Goal: Task Accomplishment & Management: Manage account settings

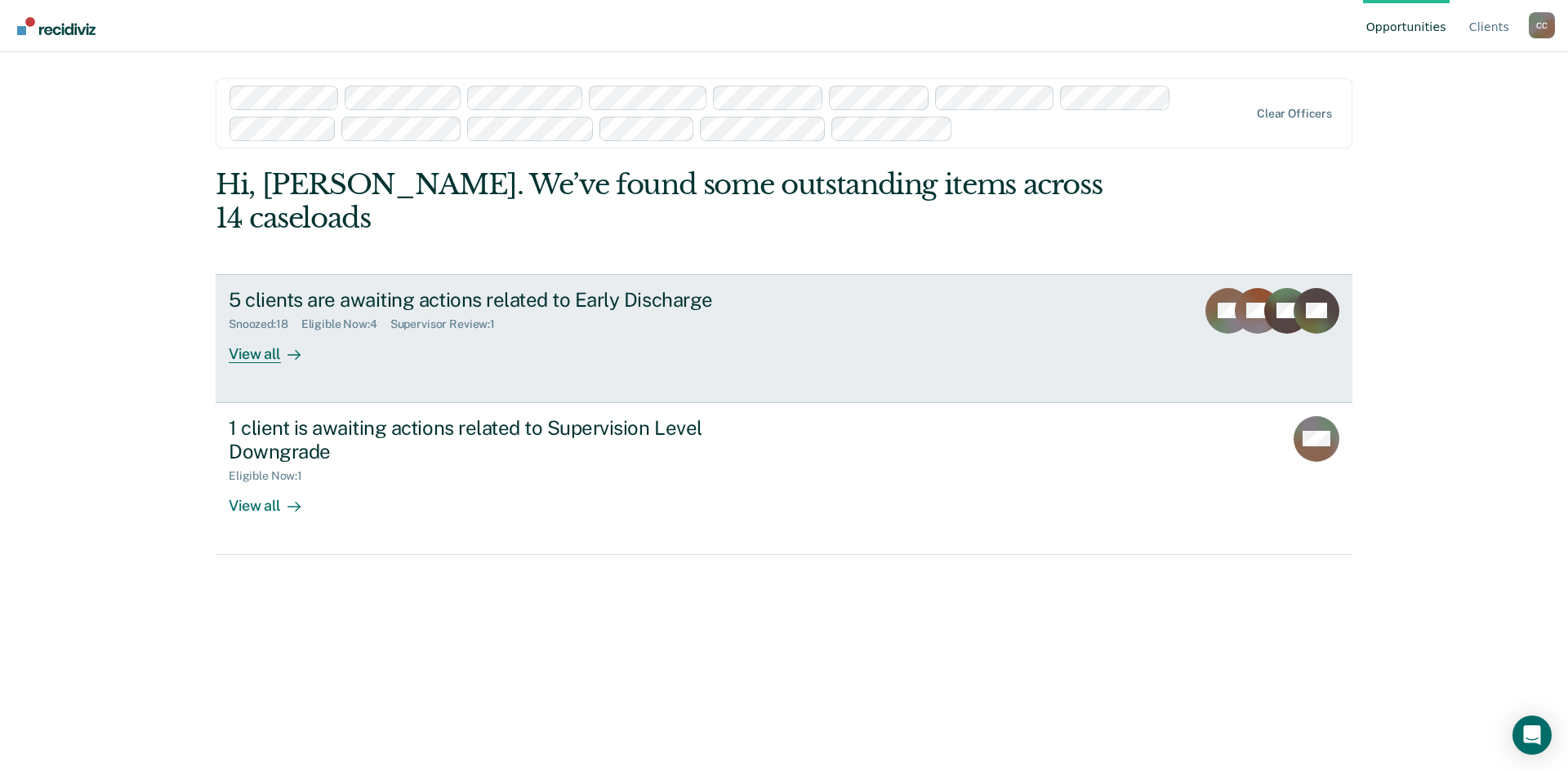
click at [252, 351] on div "View all" at bounding box center [274, 347] width 91 height 32
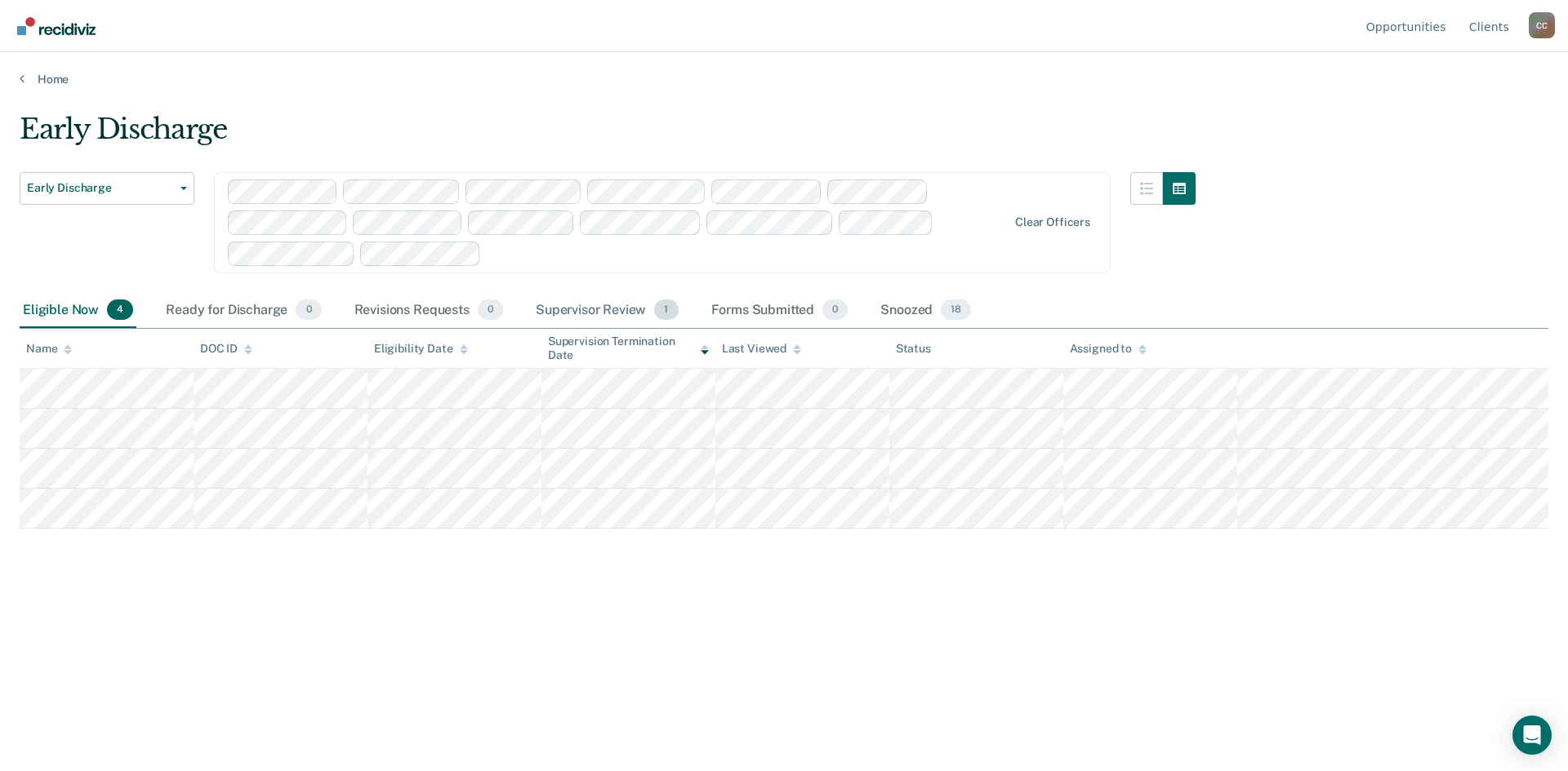
click at [594, 305] on div "Supervisor Review 1" at bounding box center [607, 311] width 149 height 36
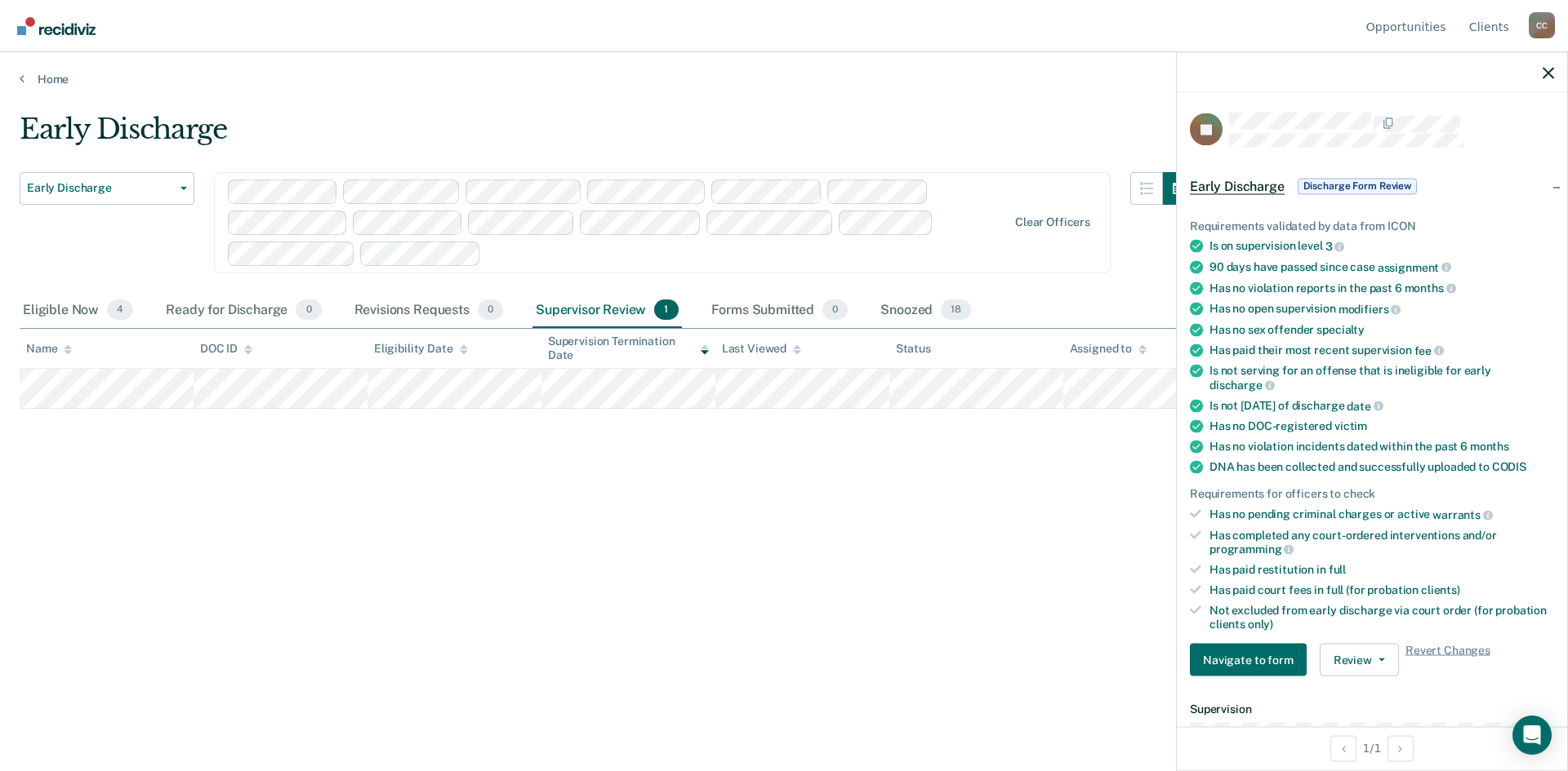
click at [1356, 185] on span "Discharge Form Review" at bounding box center [1356, 185] width 119 height 16
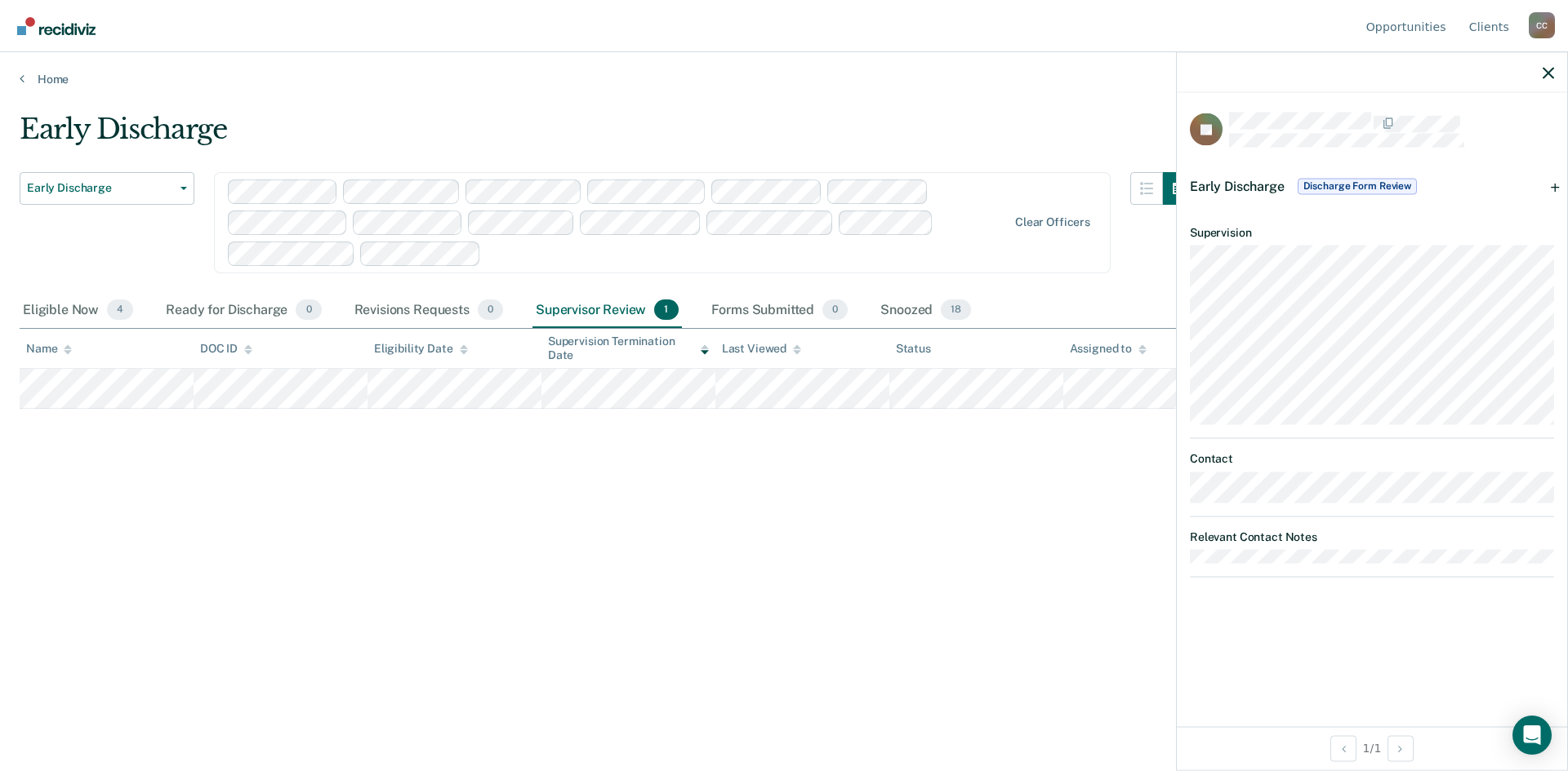
click at [1357, 184] on span "Discharge Form Review" at bounding box center [1356, 185] width 119 height 16
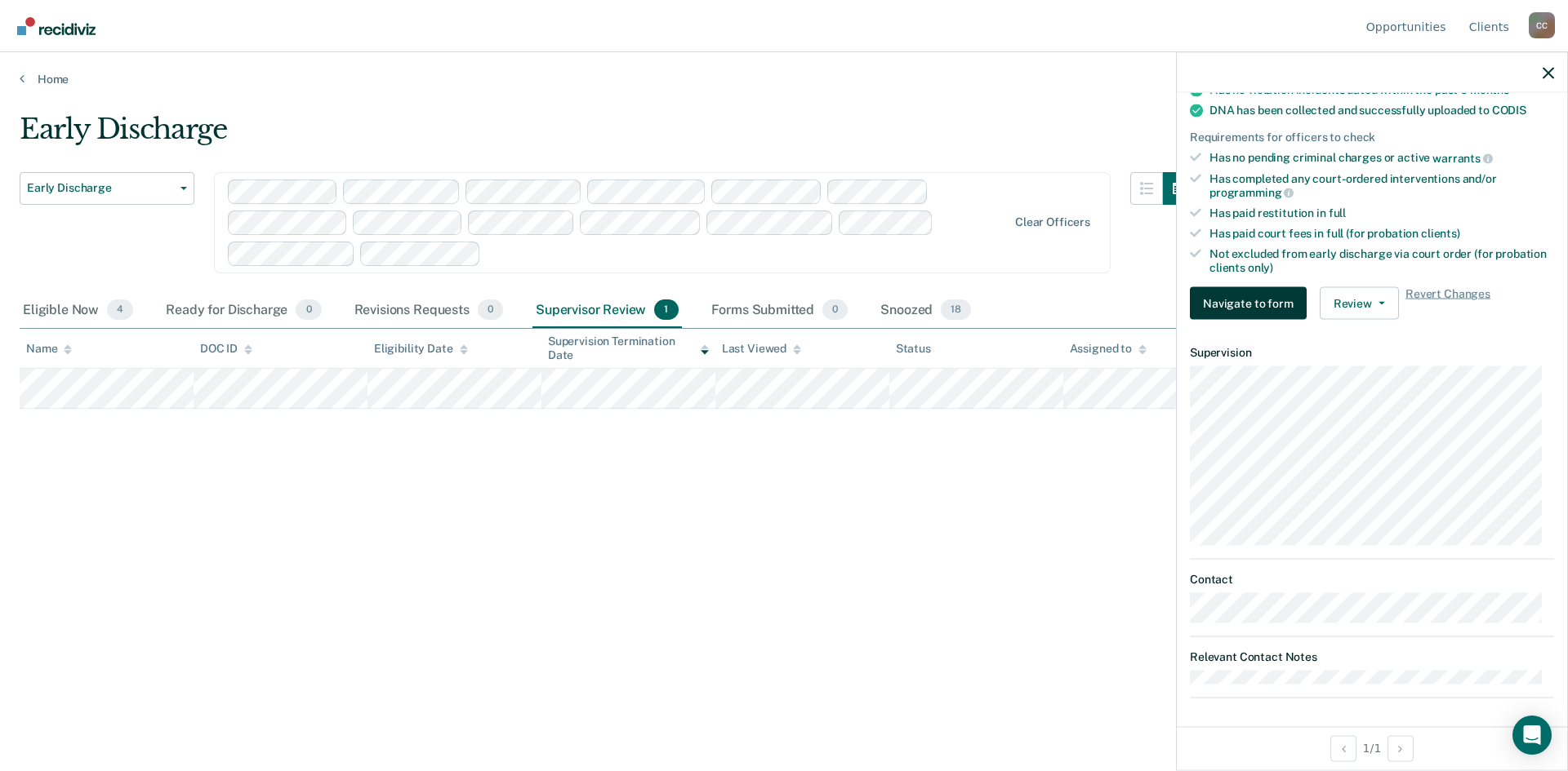
scroll to position [359, 0]
click at [1242, 297] on button "Navigate to form" at bounding box center [1248, 301] width 117 height 33
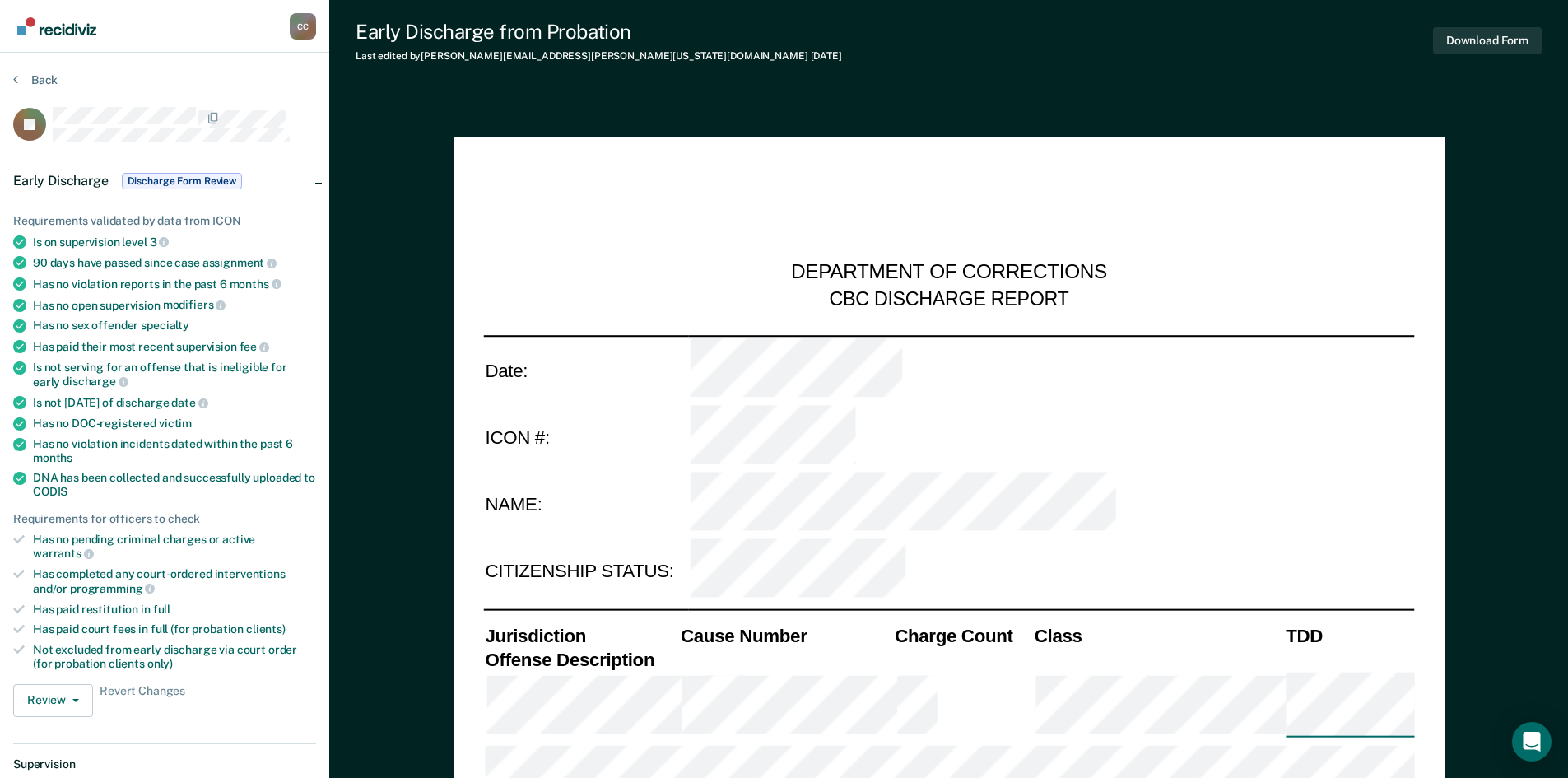
type textarea "x"
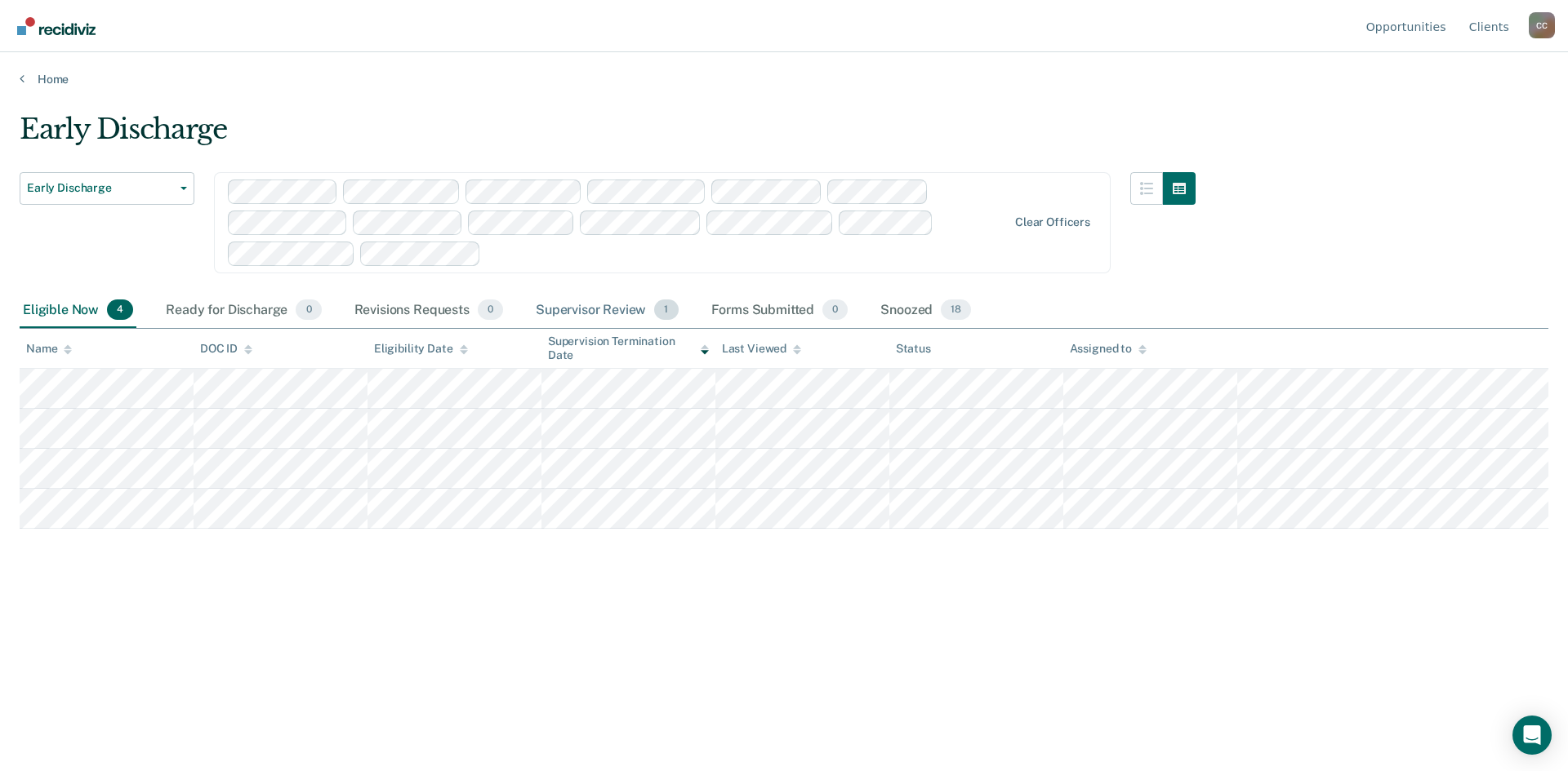
click at [583, 310] on div "Supervisor Review 1" at bounding box center [607, 311] width 149 height 36
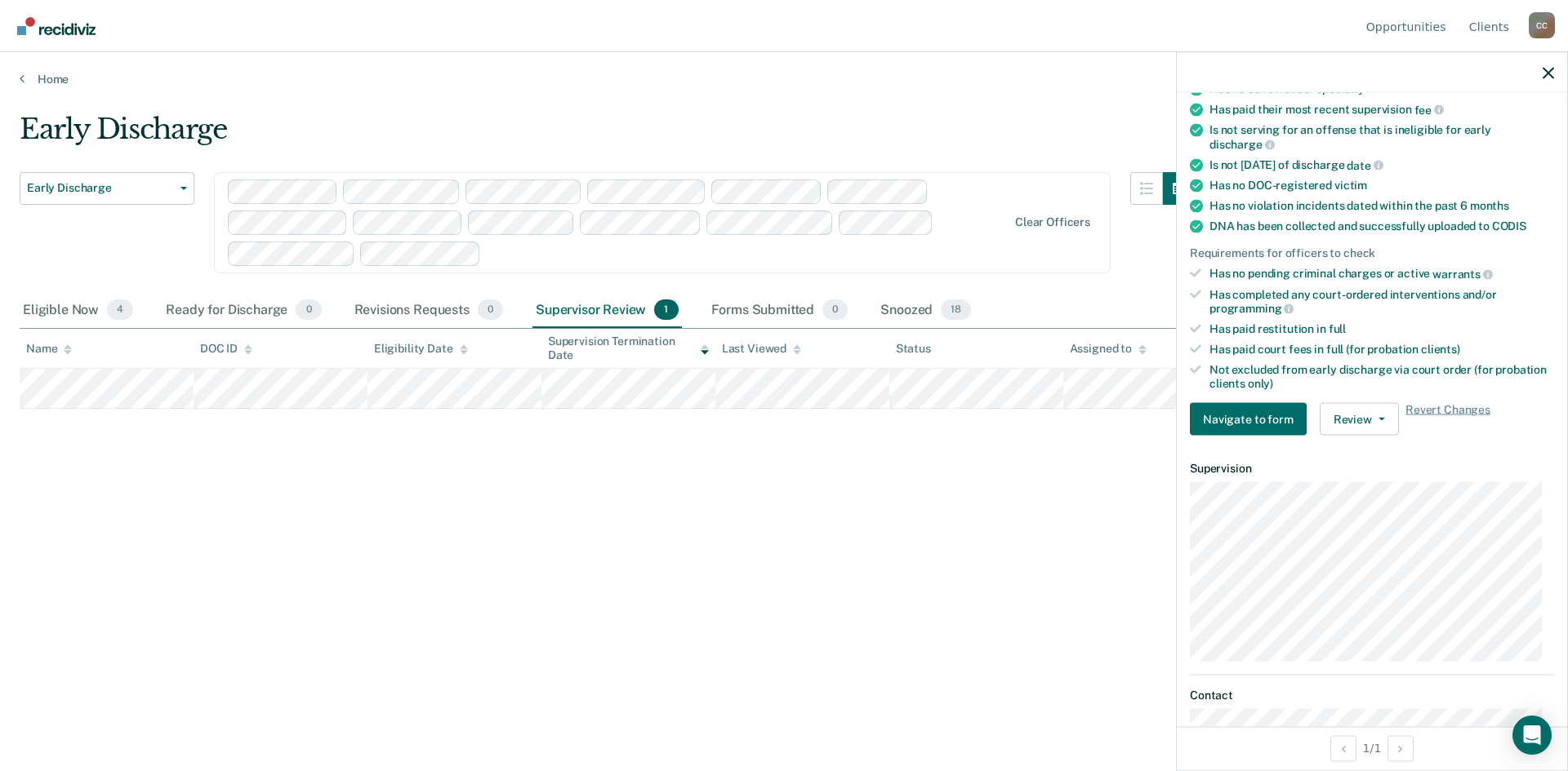
scroll to position [245, 0]
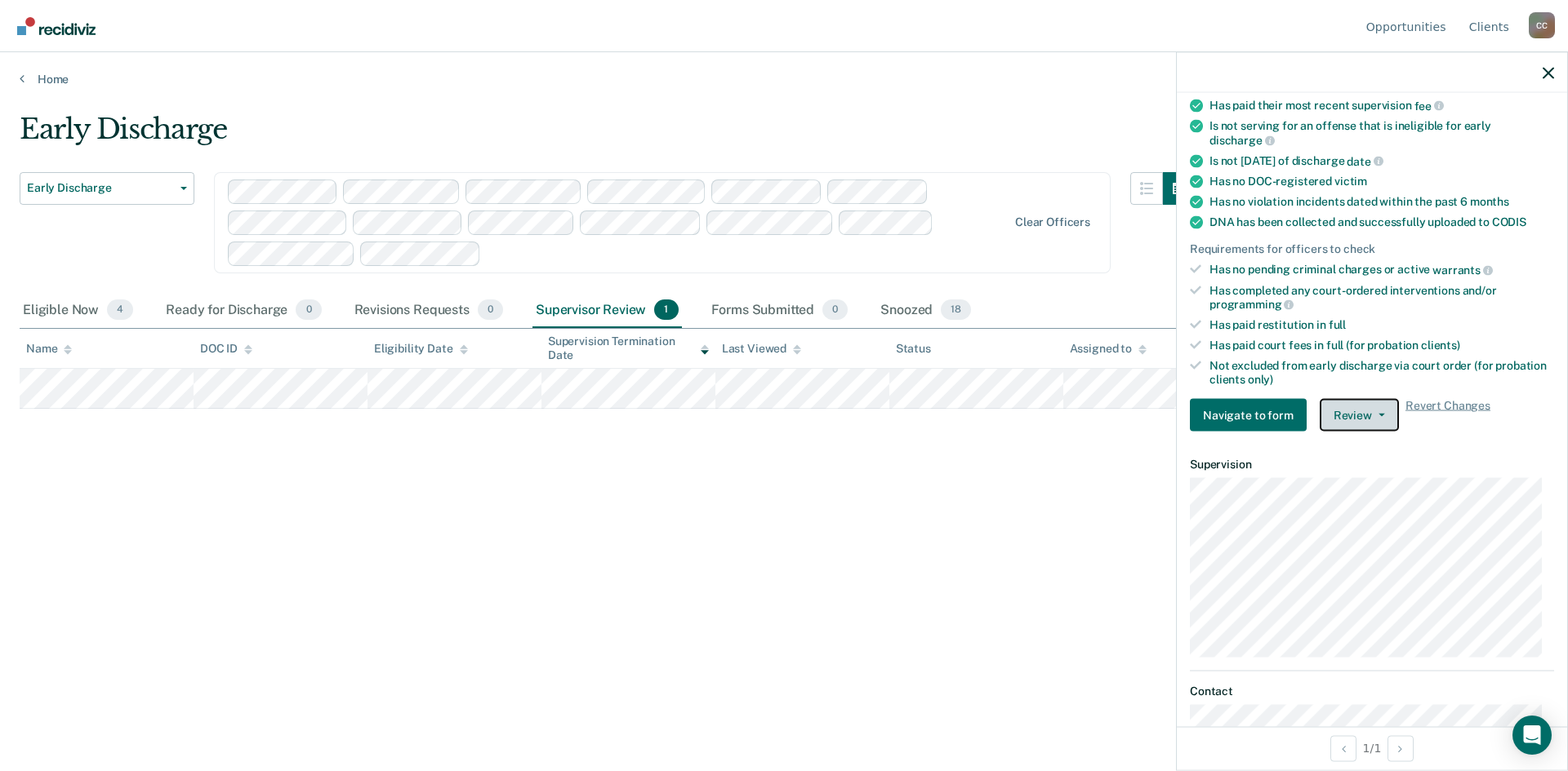
click at [1380, 414] on icon "button" at bounding box center [1382, 415] width 7 height 3
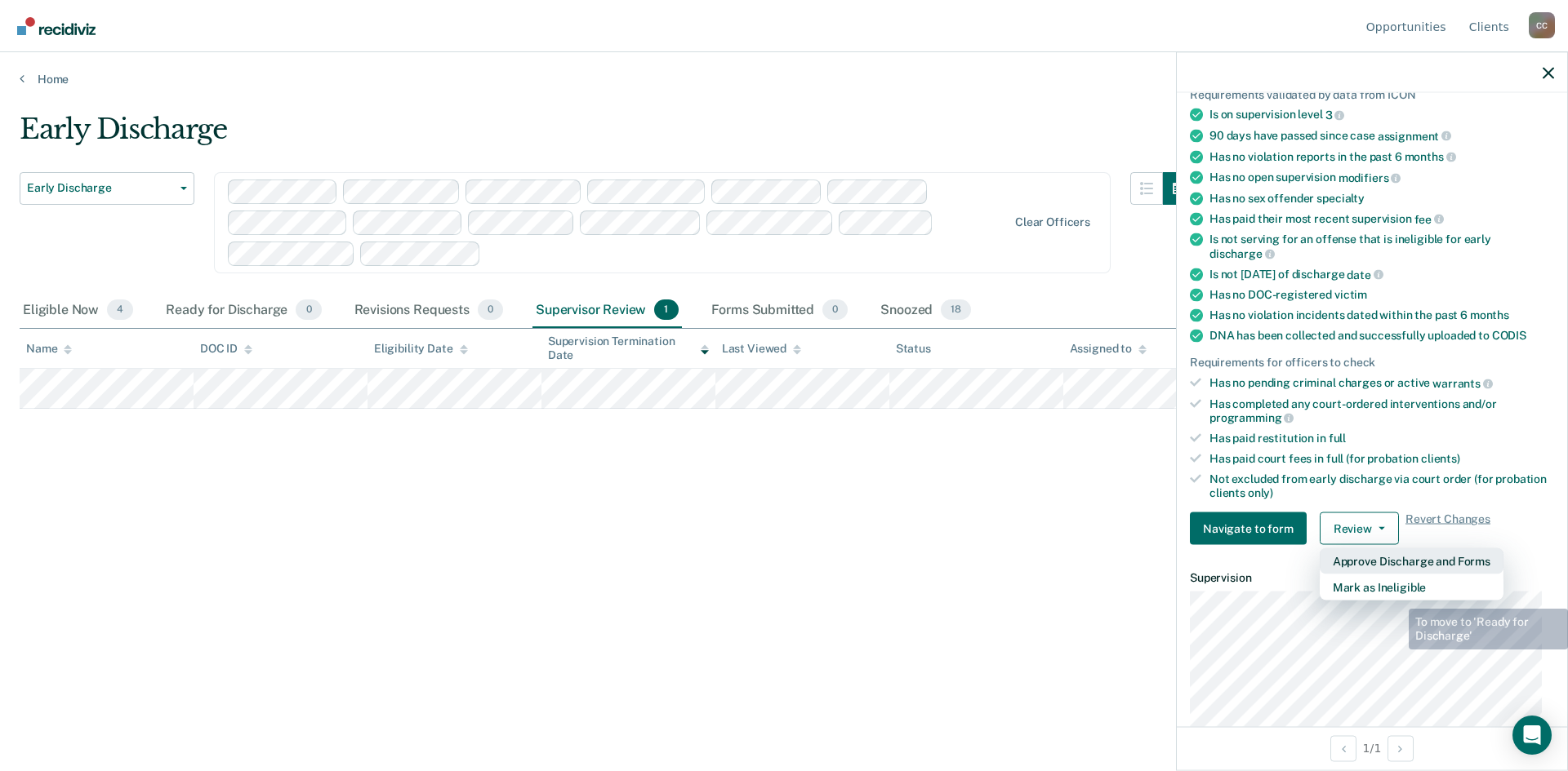
scroll to position [163, 0]
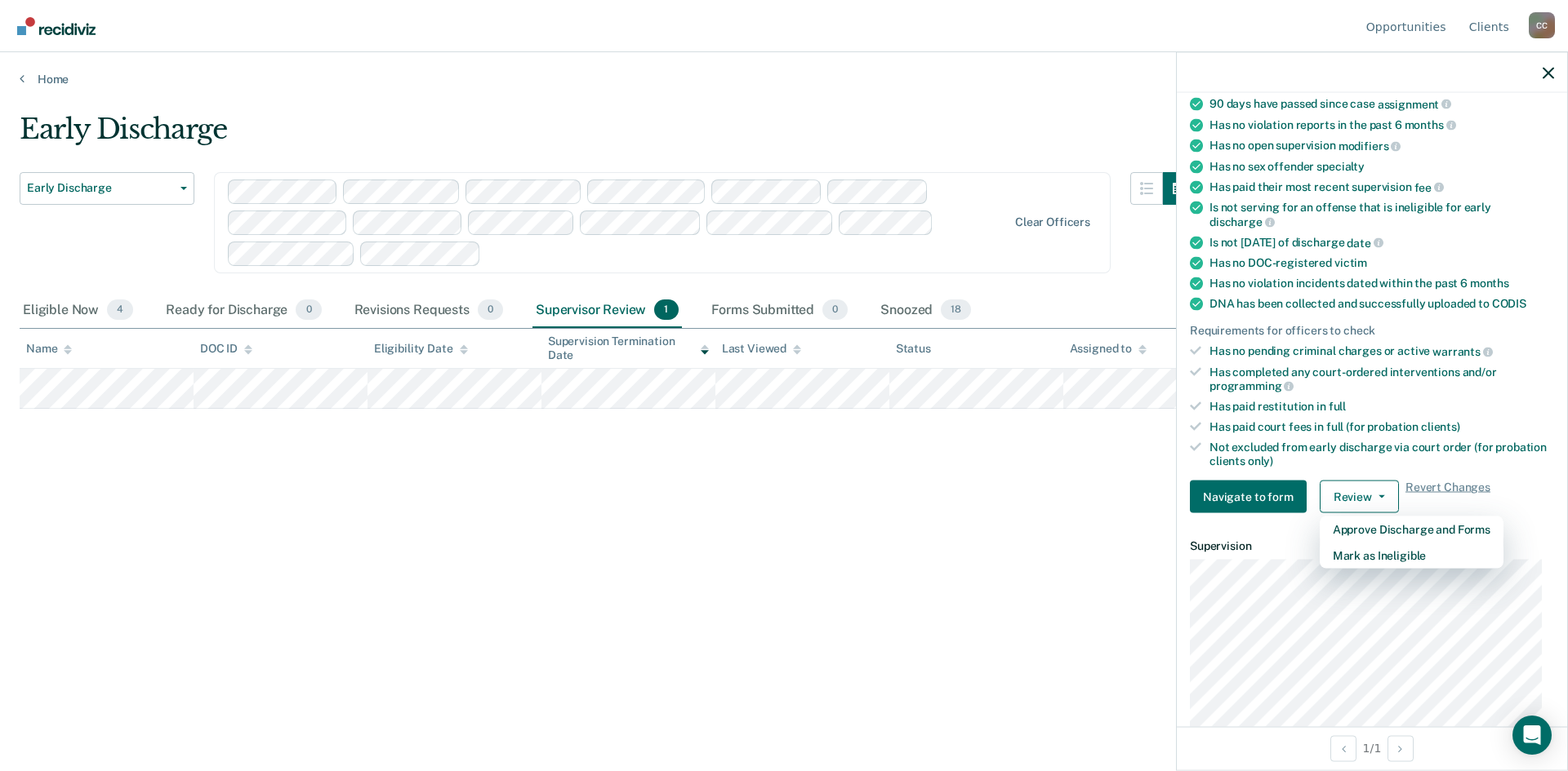
click at [940, 611] on div "Early Discharge Early Discharge Early Discharge Supervision Level Downgrade Cle…" at bounding box center [783, 381] width 1528 height 536
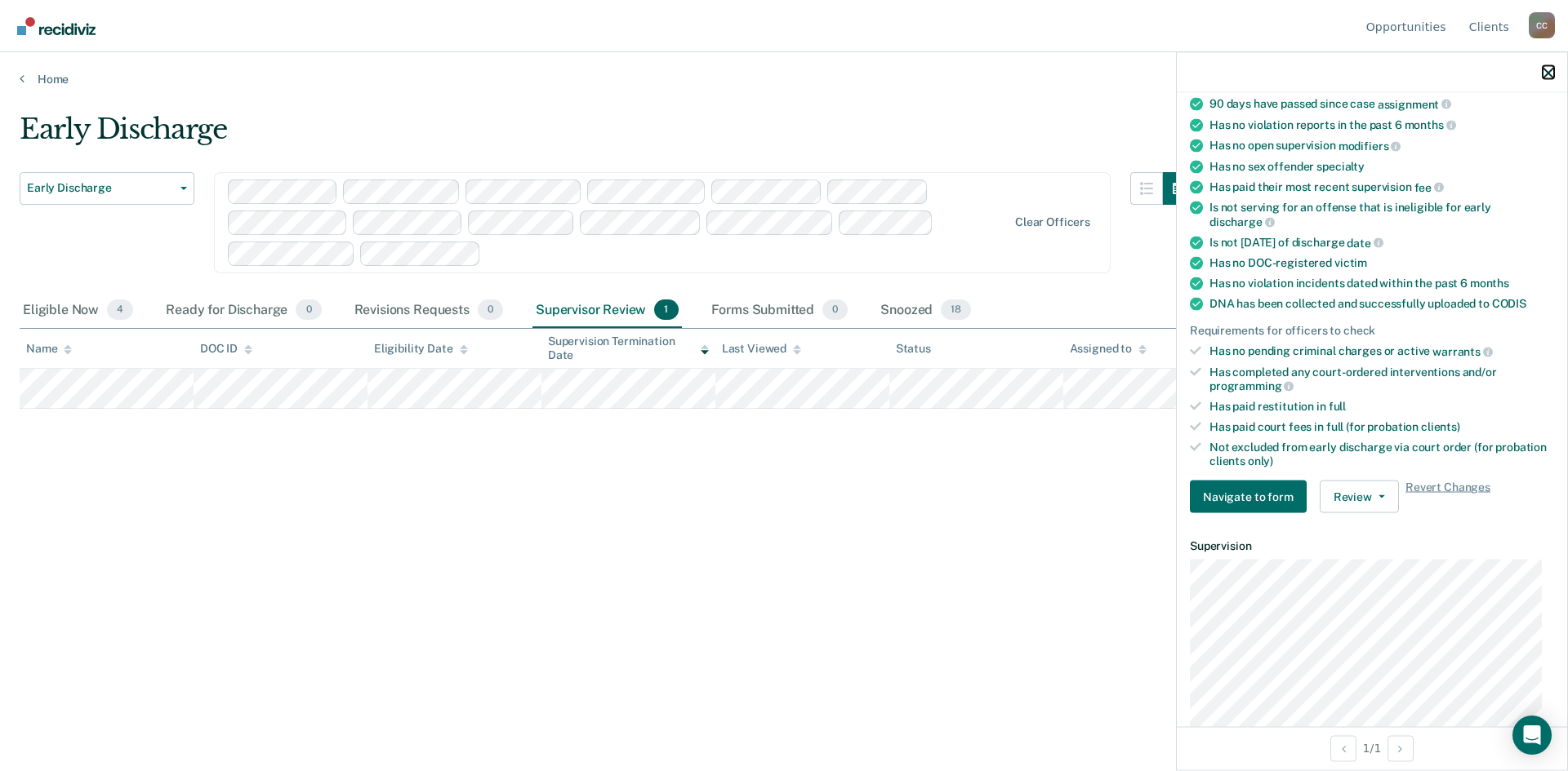
click at [1548, 68] on icon "button" at bounding box center [1549, 72] width 12 height 12
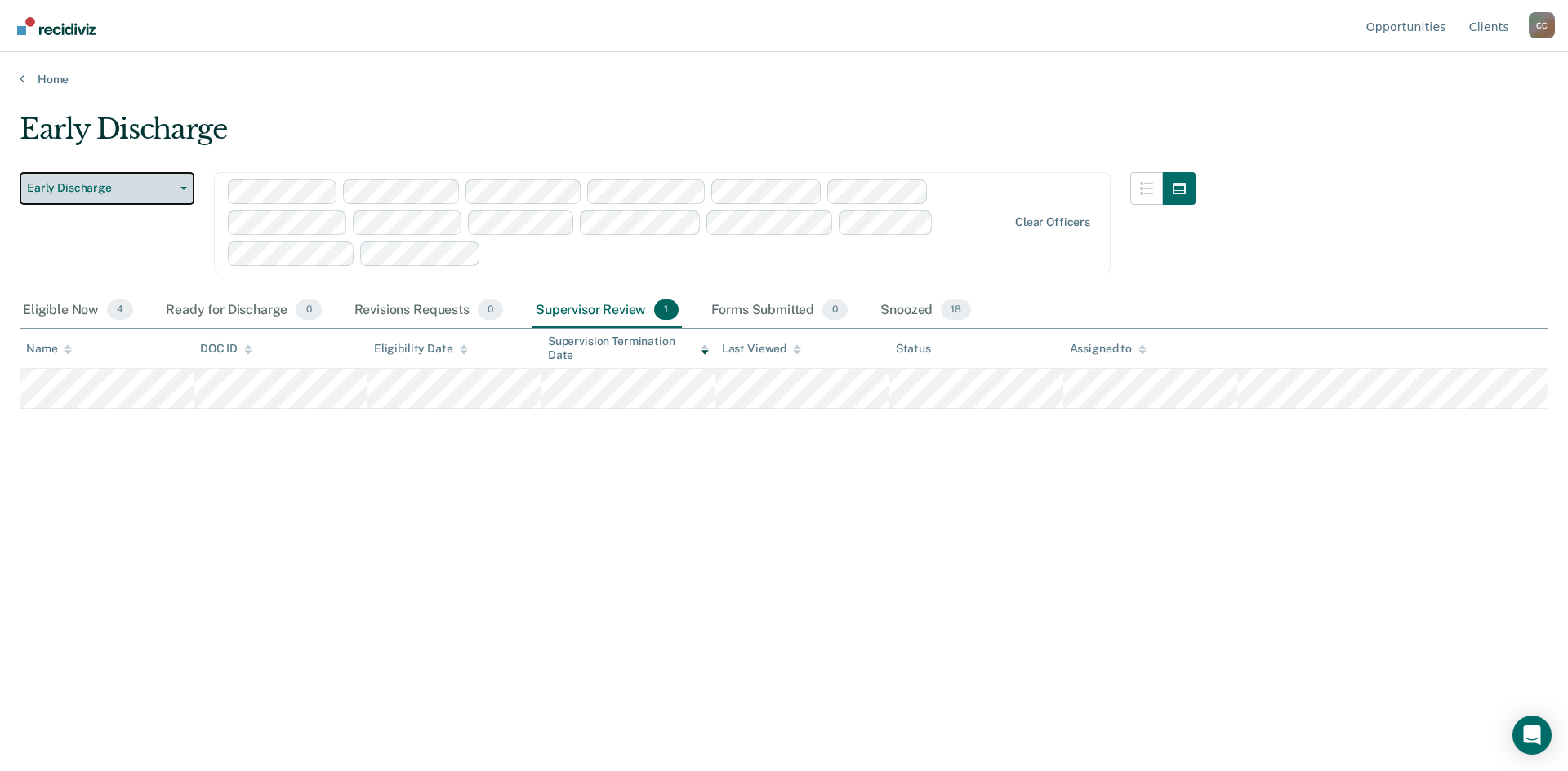
click at [184, 188] on icon "button" at bounding box center [184, 189] width 7 height 3
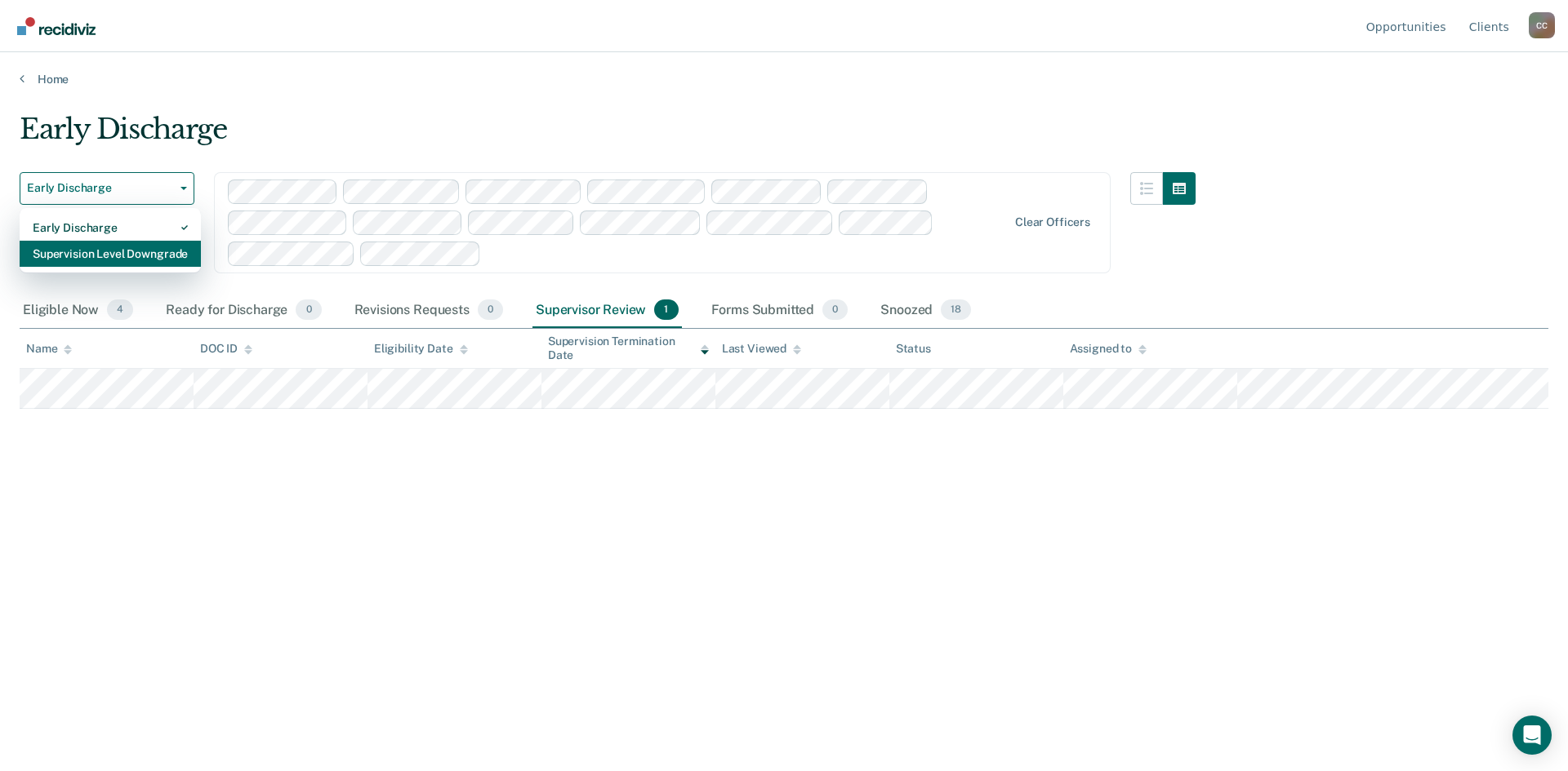
click at [124, 256] on div "Supervision Level Downgrade" at bounding box center [110, 254] width 155 height 26
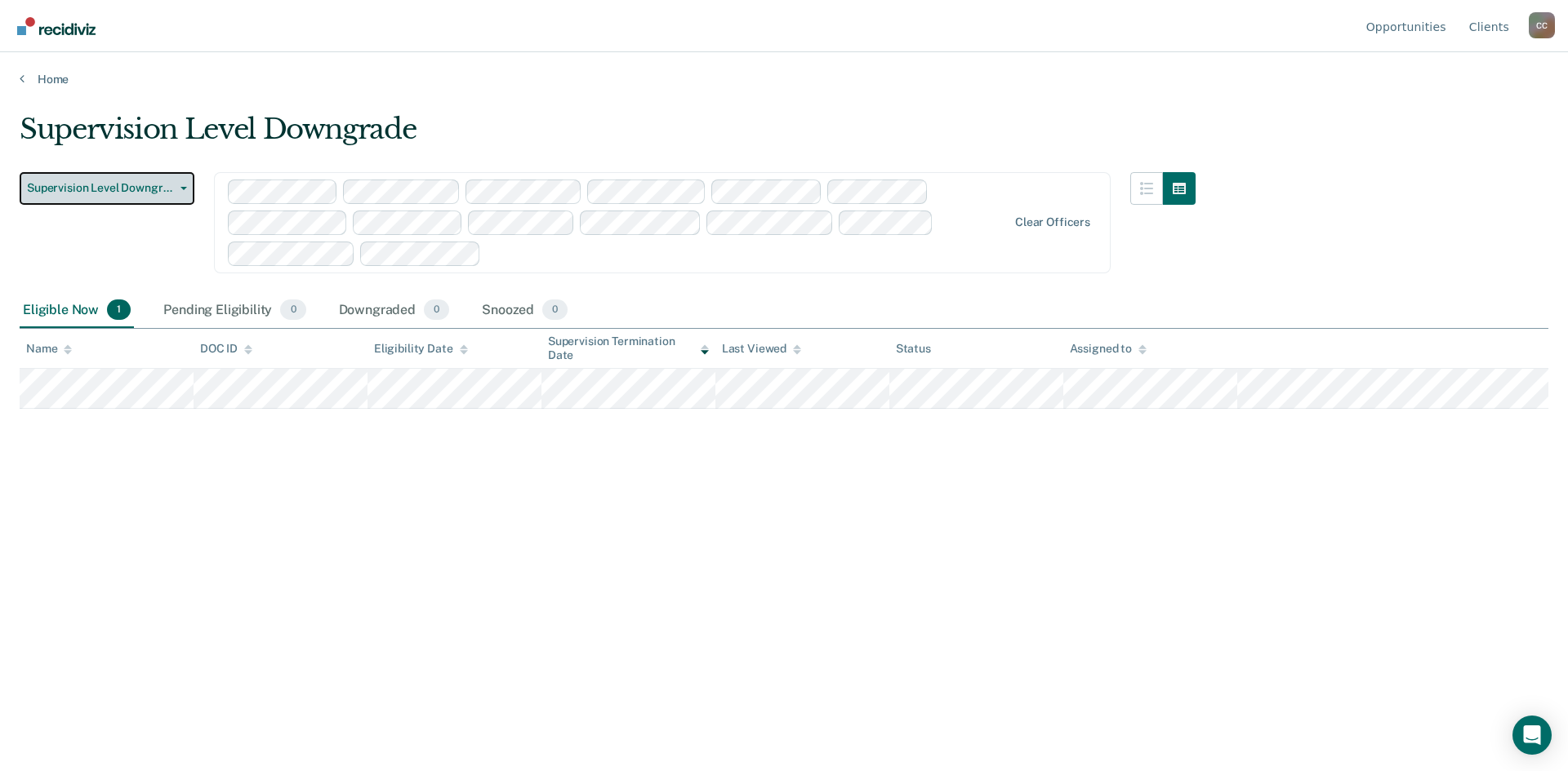
click at [182, 185] on button "Supervision Level Downgrade" at bounding box center [106, 188] width 175 height 33
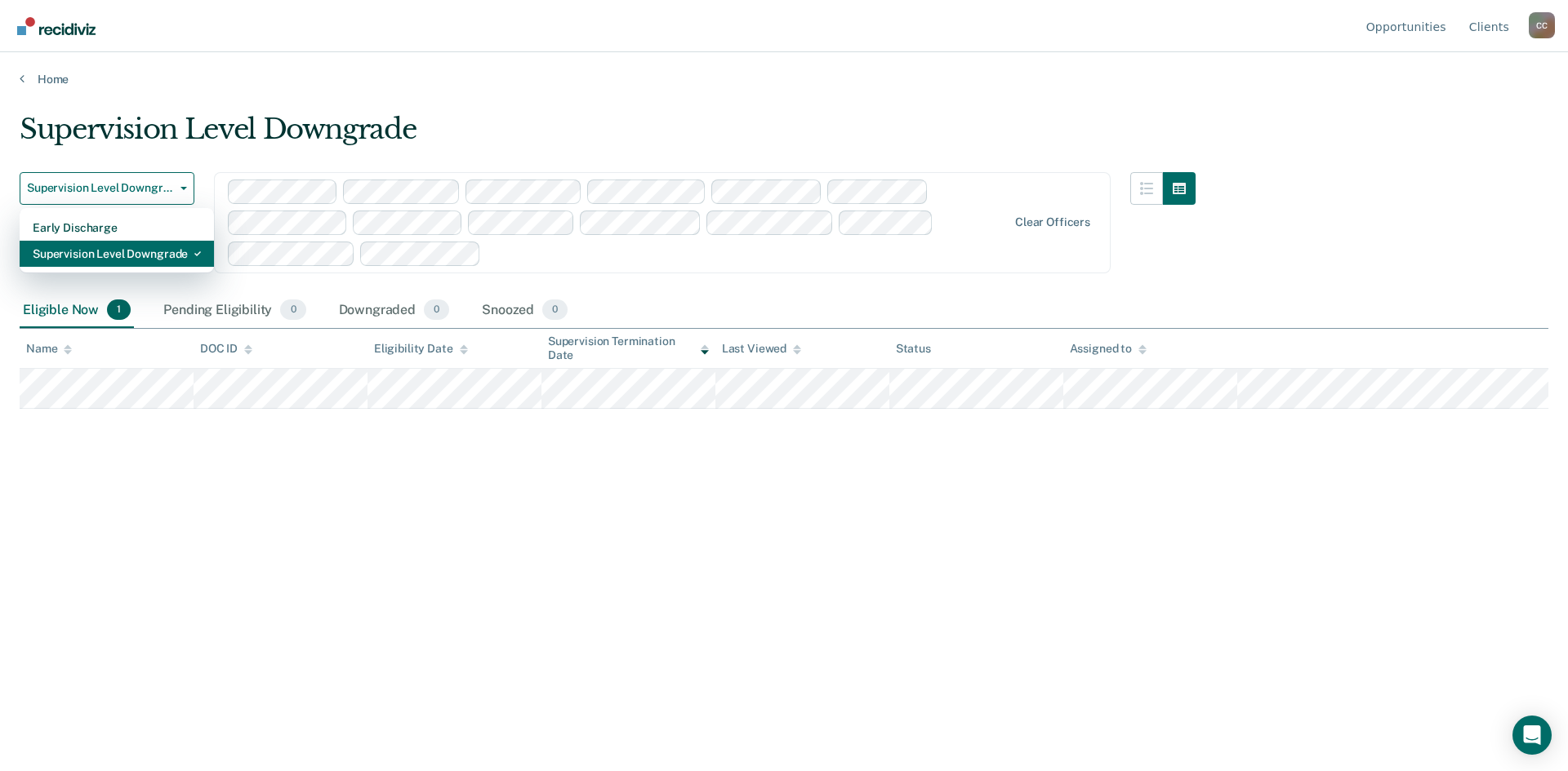
click at [118, 251] on div "Supervision Level Downgrade" at bounding box center [117, 254] width 169 height 26
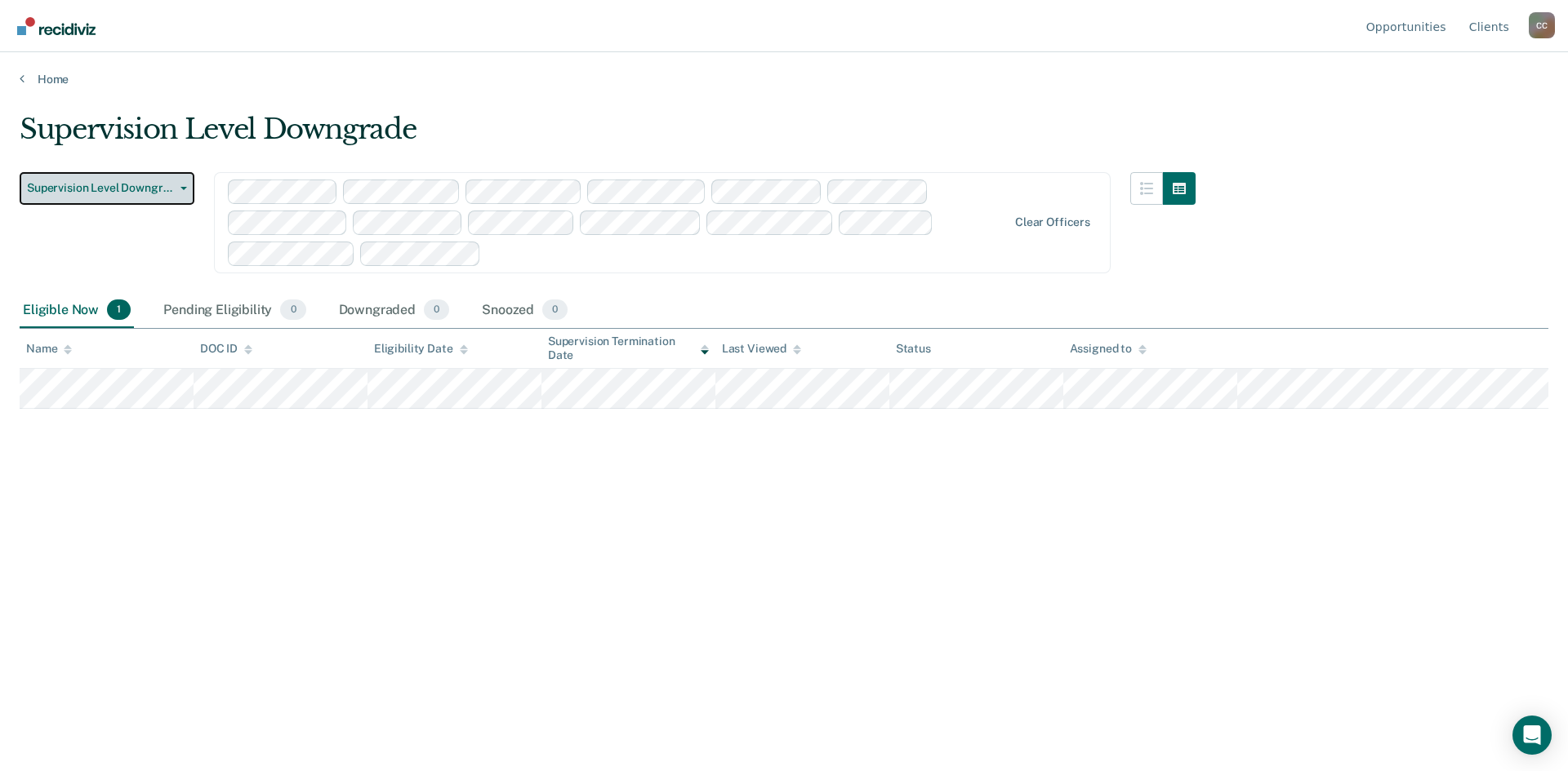
click at [186, 185] on button "Supervision Level Downgrade" at bounding box center [106, 188] width 175 height 33
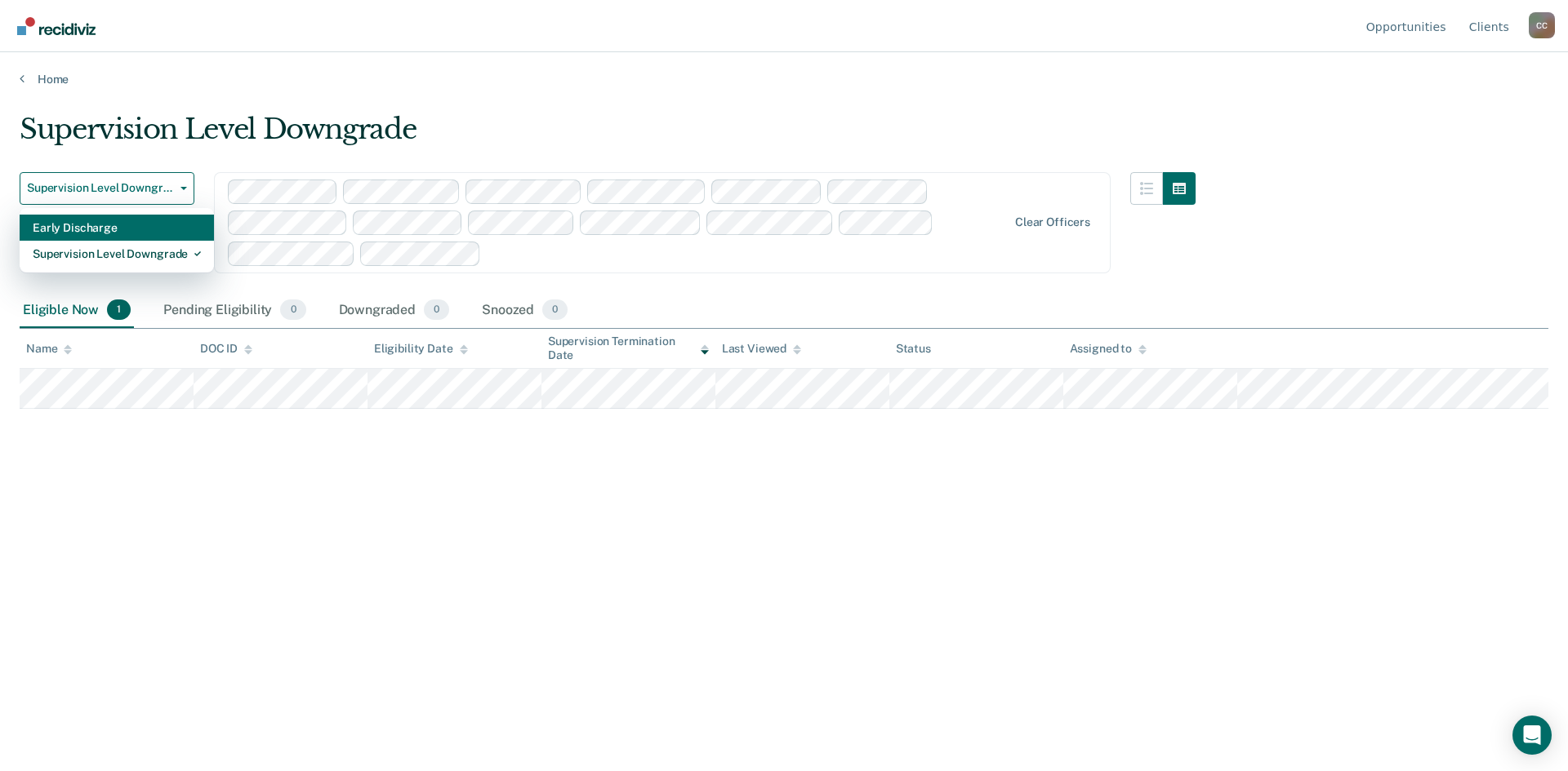
click at [96, 223] on div "Early Discharge" at bounding box center [117, 228] width 169 height 26
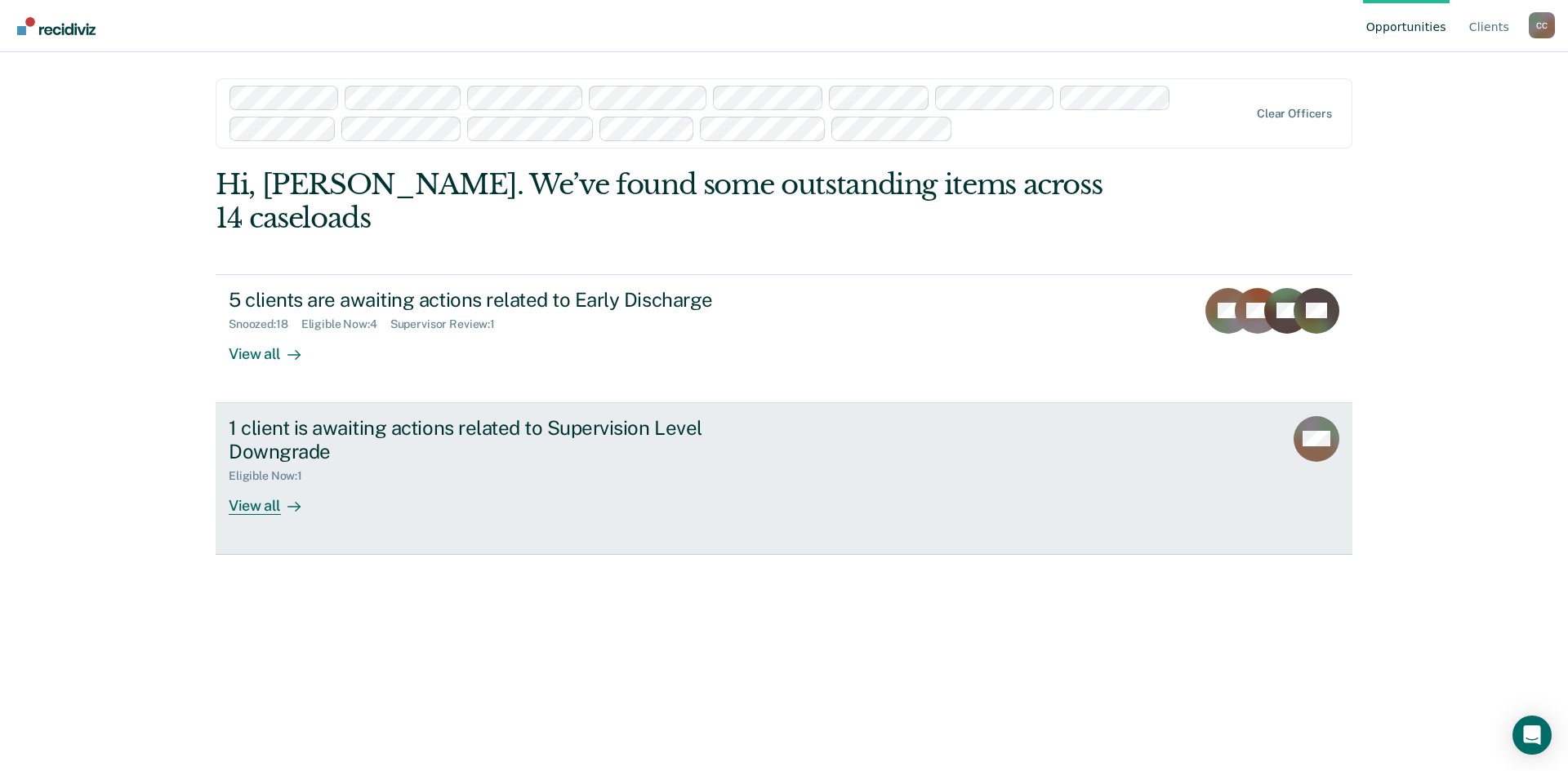
click at [259, 506] on div "View all" at bounding box center [274, 499] width 91 height 32
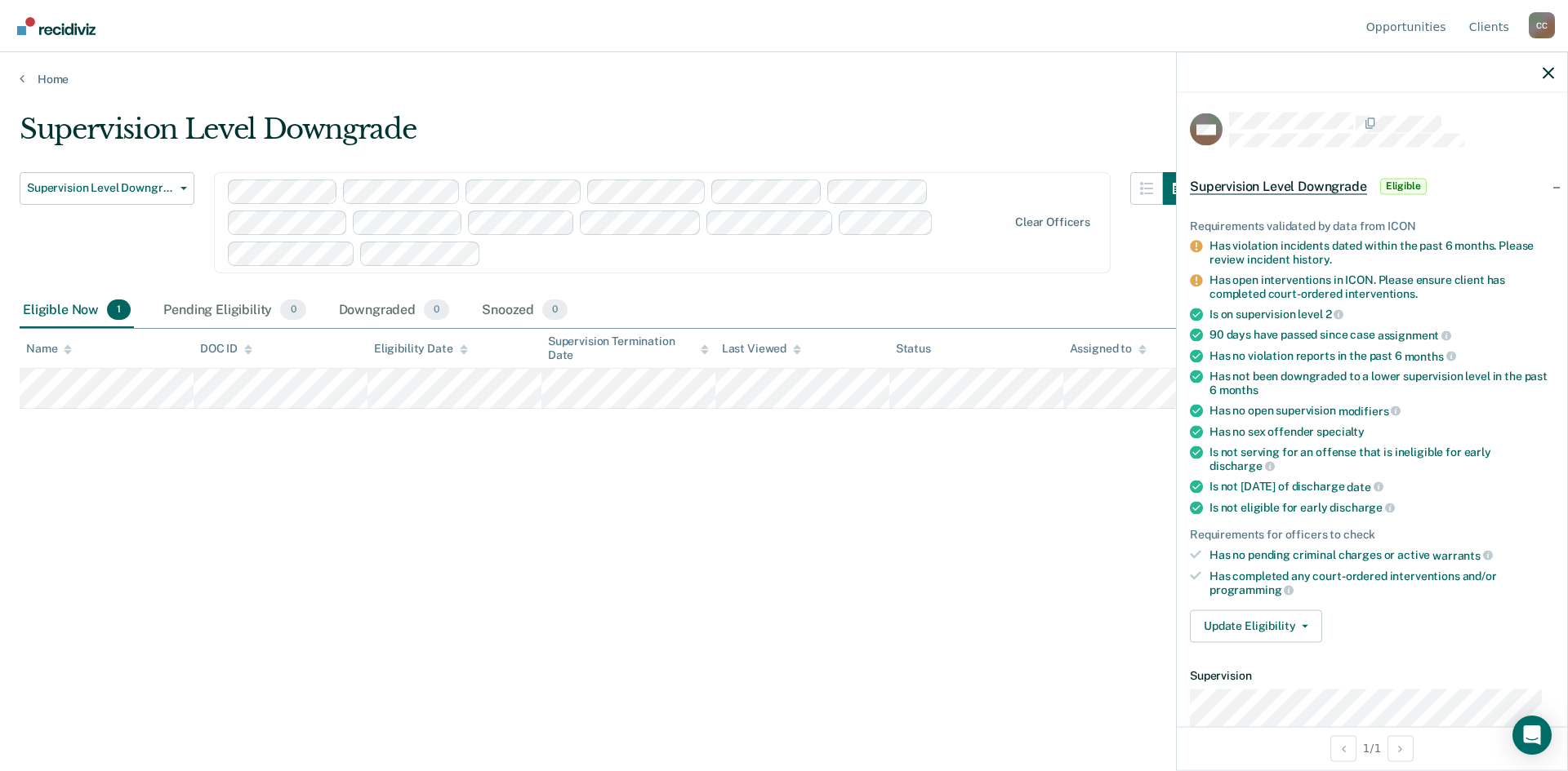
click at [1402, 181] on span "Eligible" at bounding box center [1403, 185] width 46 height 16
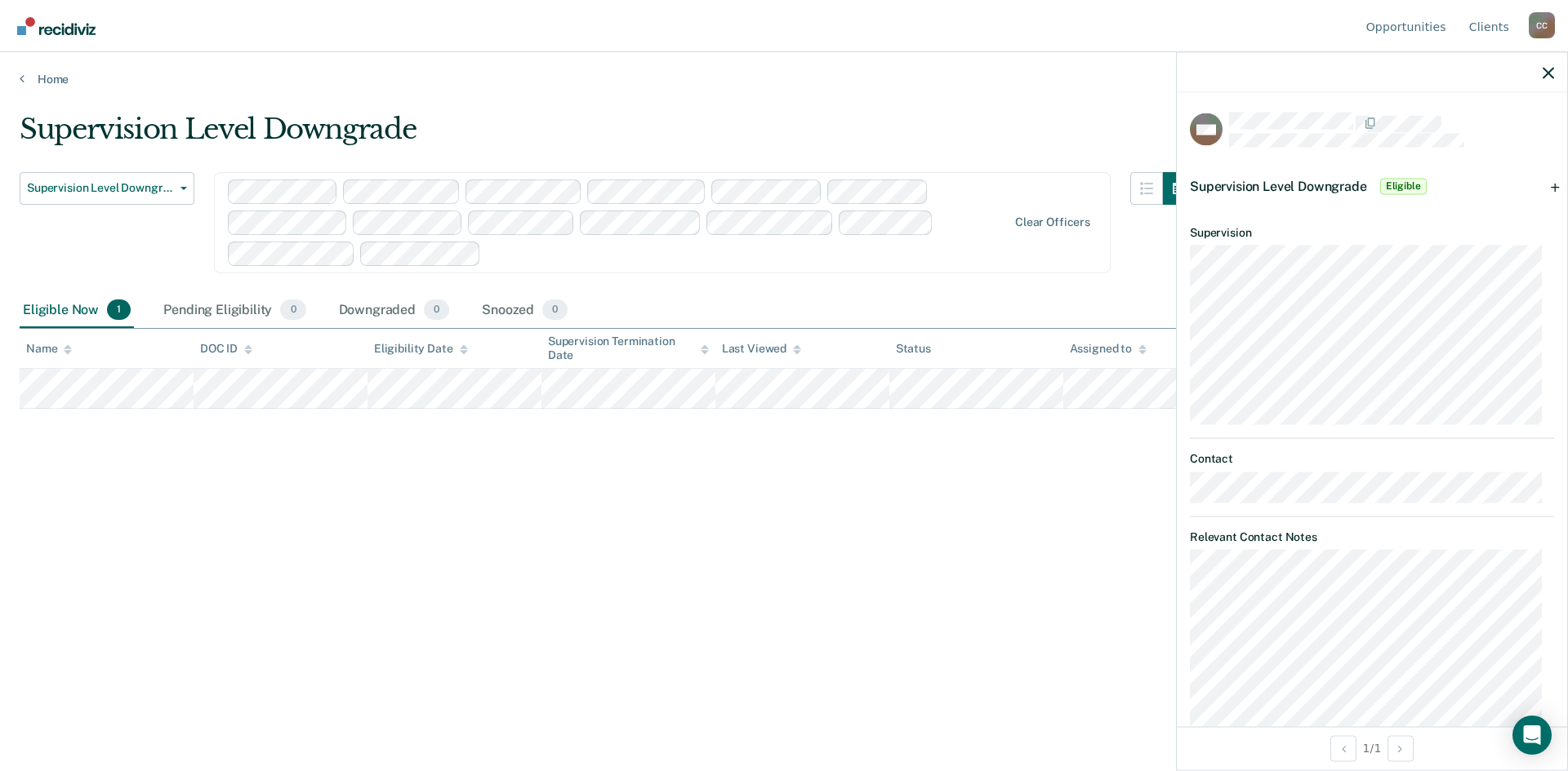
click at [1402, 181] on span "Eligible" at bounding box center [1403, 185] width 46 height 16
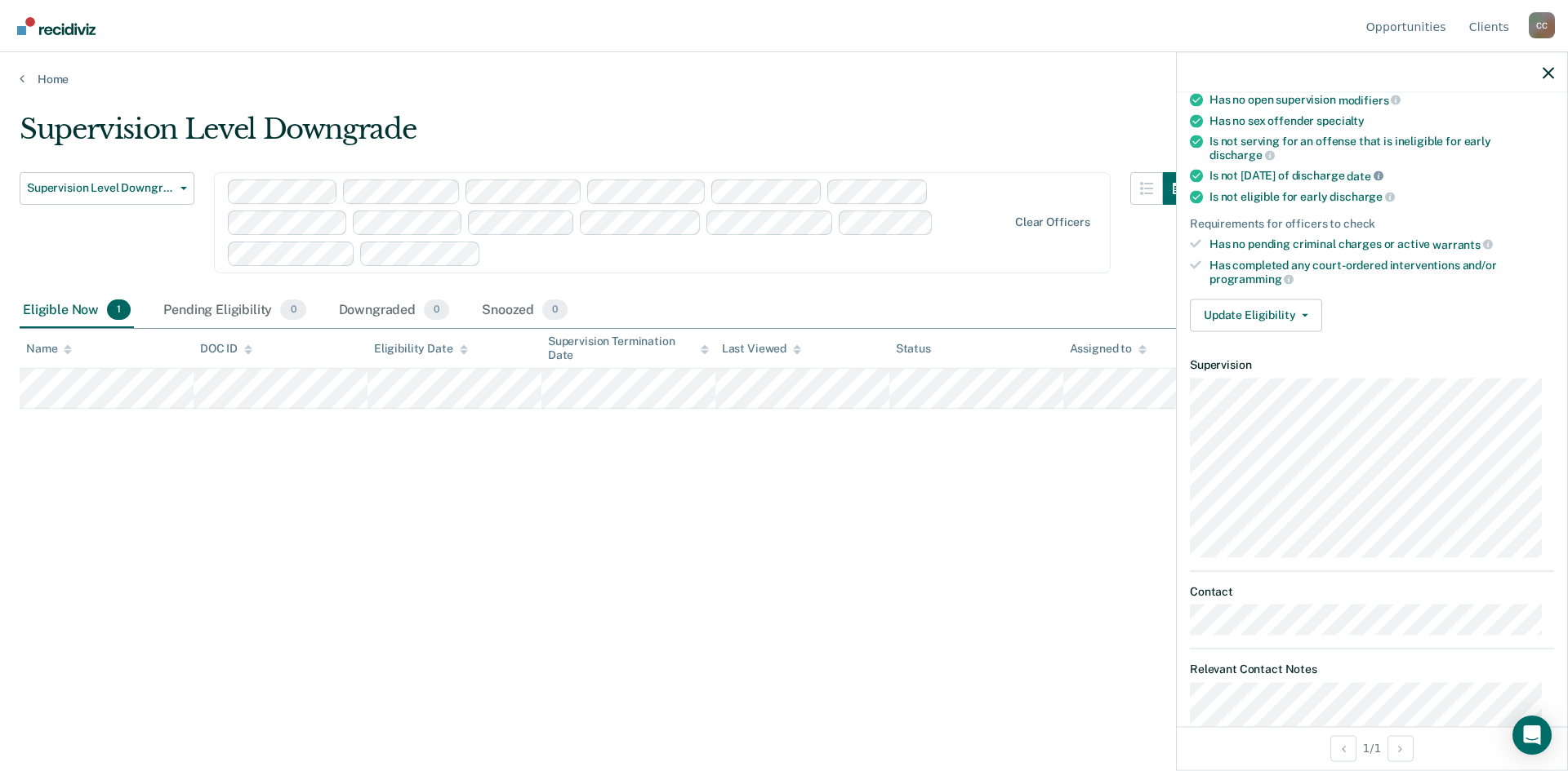
scroll to position [326, 0]
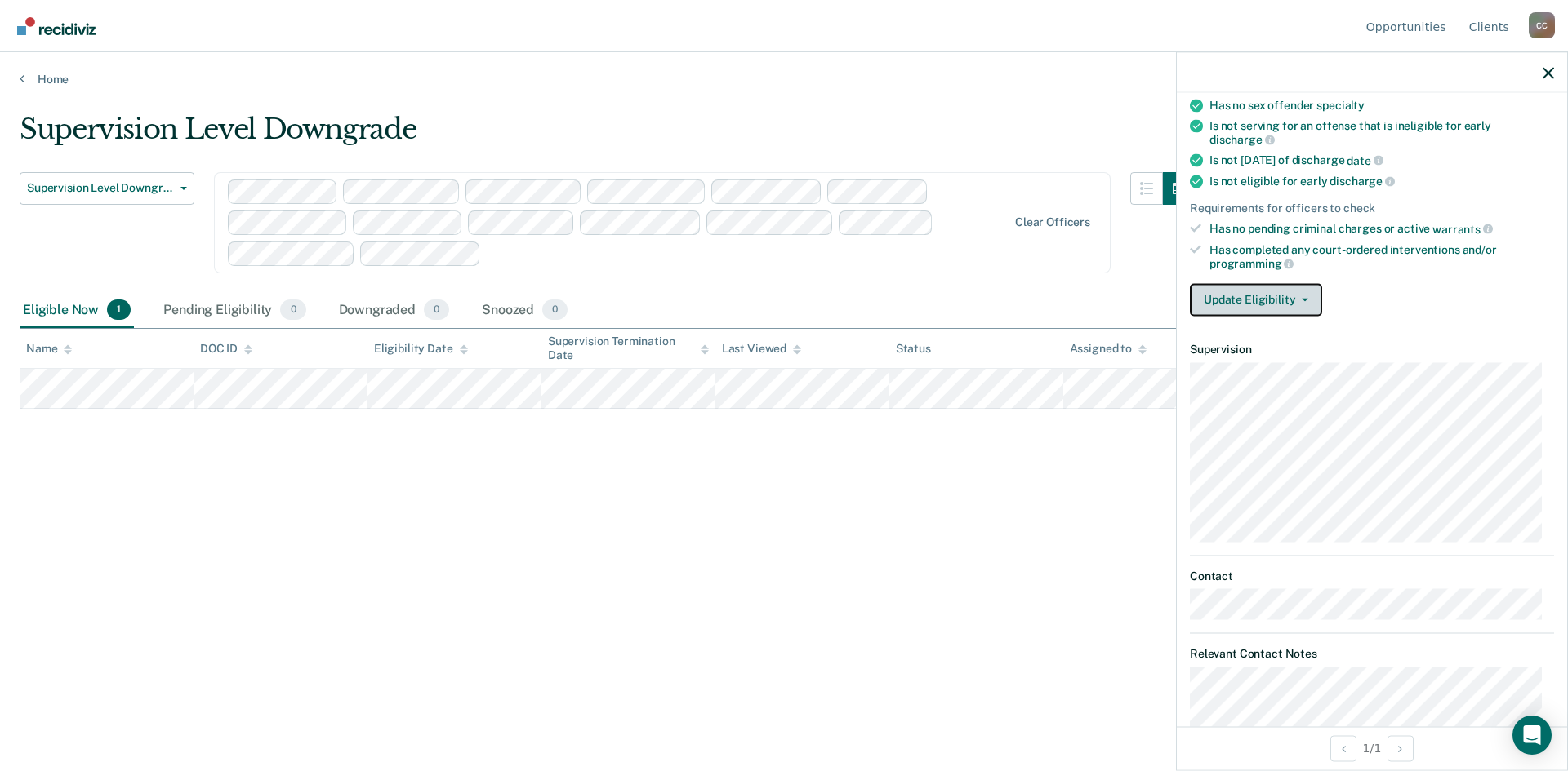
click at [1302, 298] on icon "button" at bounding box center [1305, 300] width 7 height 3
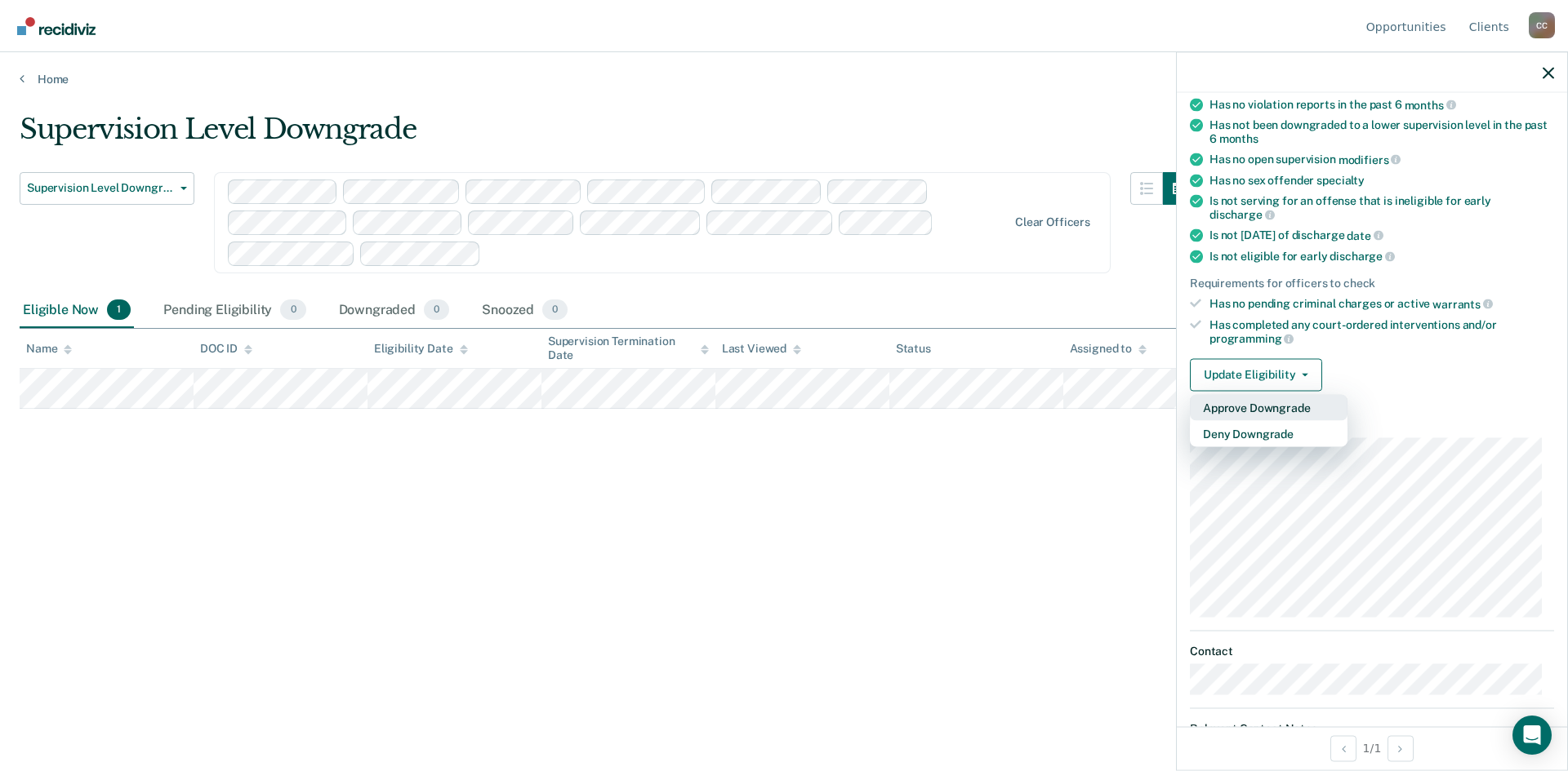
scroll to position [217, 0]
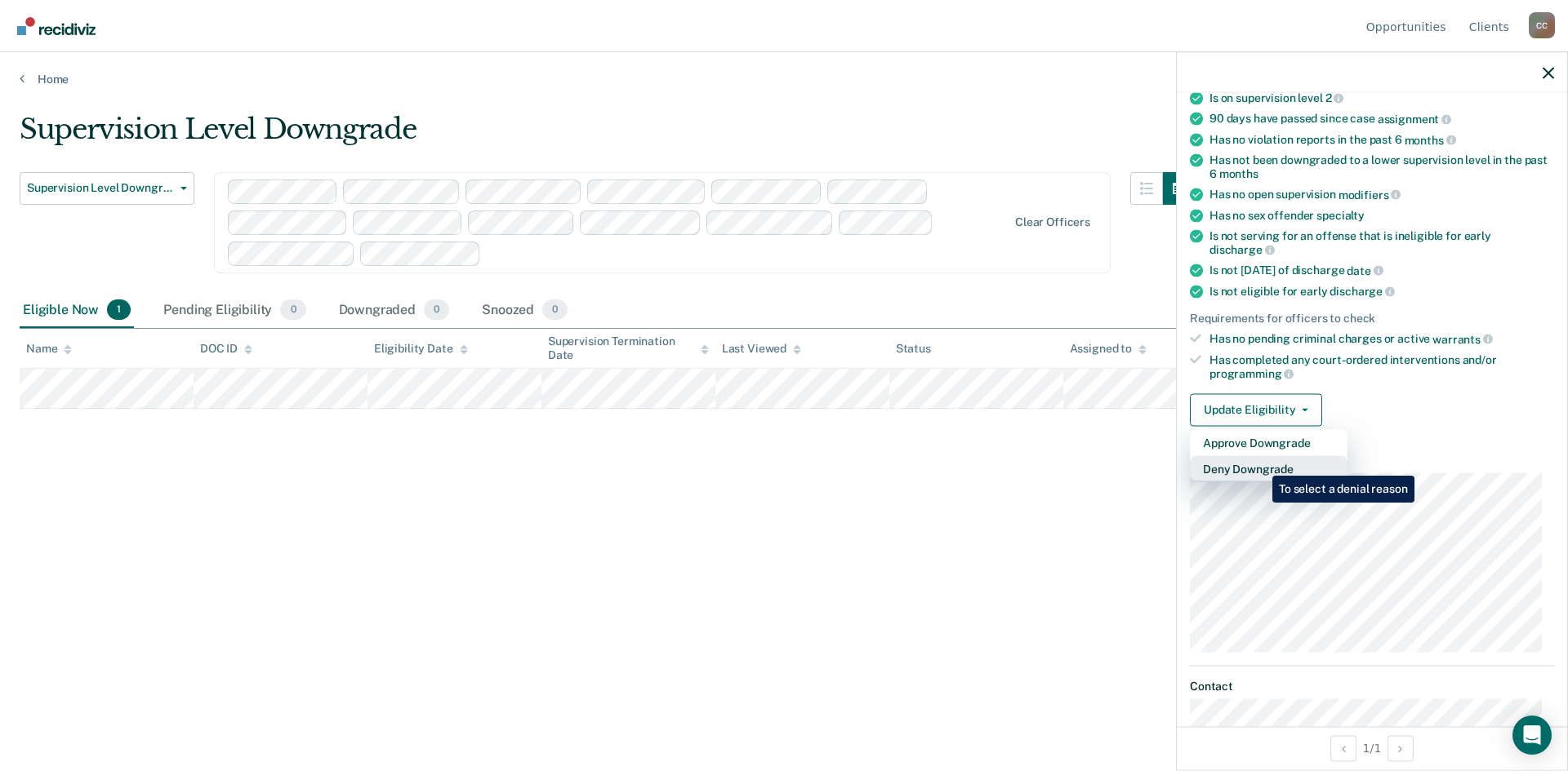
click at [1260, 464] on button "Deny Downgrade" at bounding box center [1268, 468] width 158 height 26
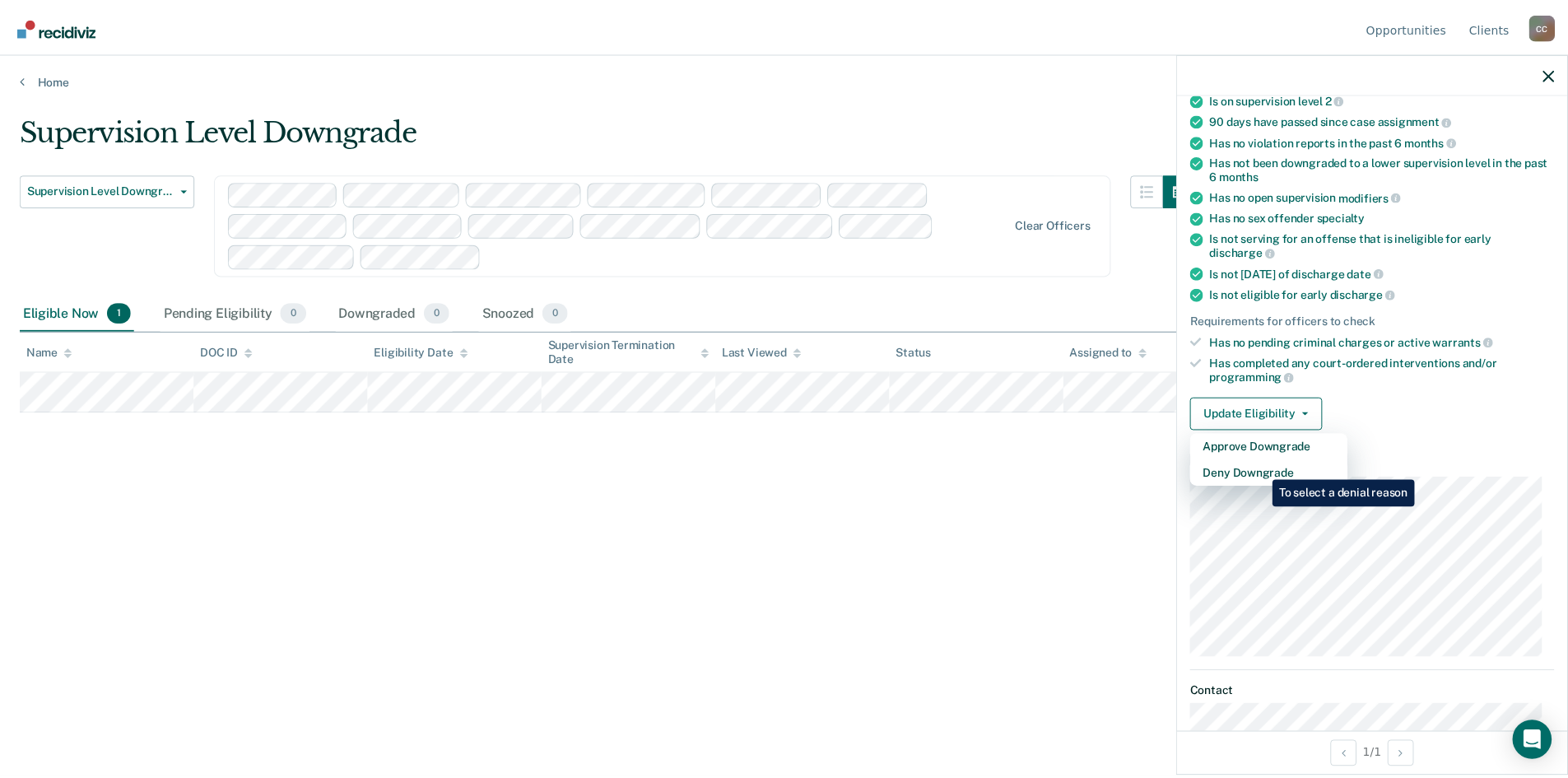
scroll to position [0, 0]
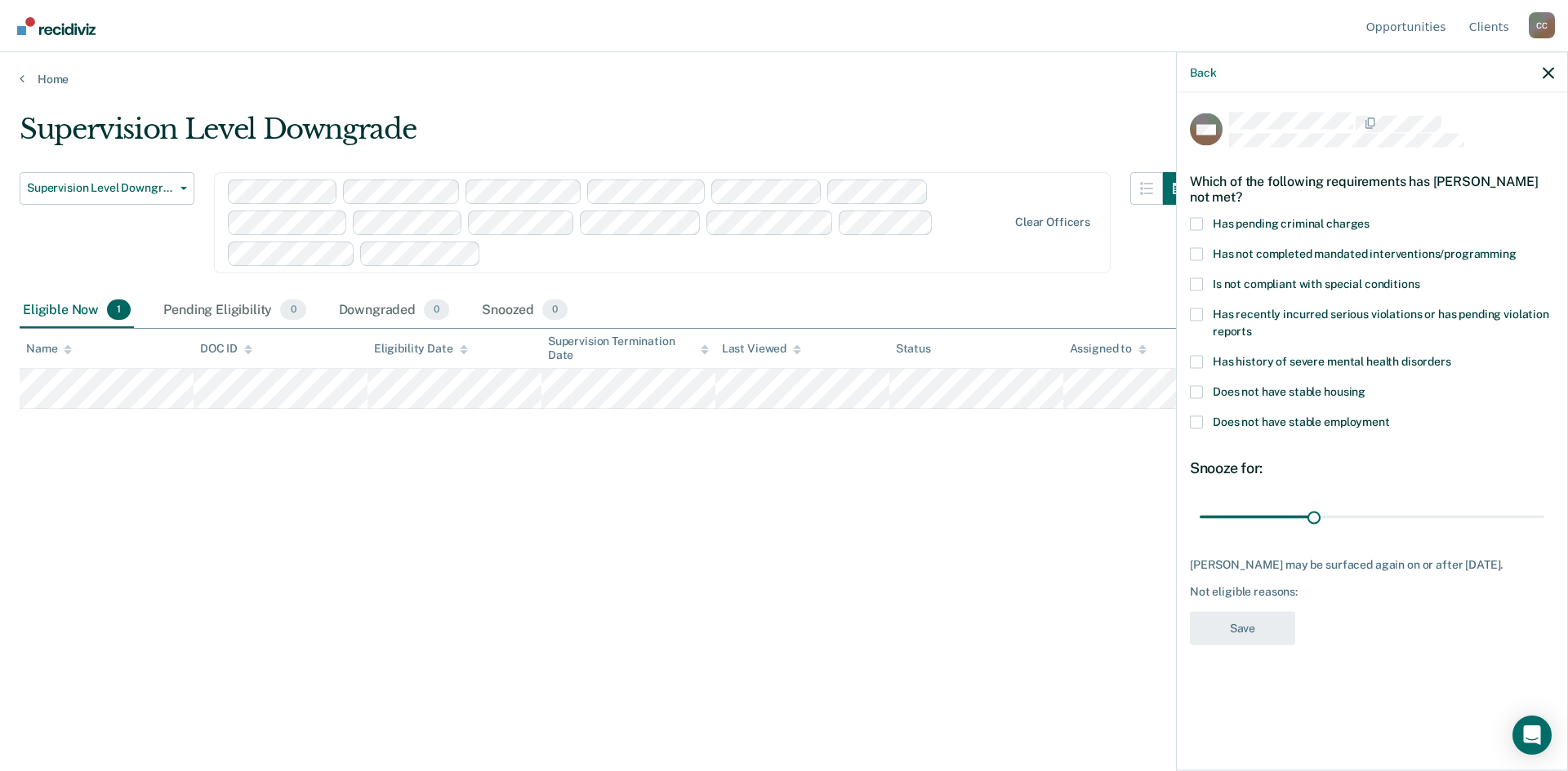
click at [1197, 251] on span at bounding box center [1195, 253] width 13 height 13
click at [1517, 247] on input "Has not completed mandated interventions/programming" at bounding box center [1517, 247] width 0 height 0
click at [1195, 313] on span at bounding box center [1195, 313] width 13 height 13
click at [1252, 325] on input "Has recently incurred serious violations or has pending violation reports" at bounding box center [1252, 325] width 0 height 0
click at [1236, 637] on button "Save" at bounding box center [1242, 628] width 105 height 34
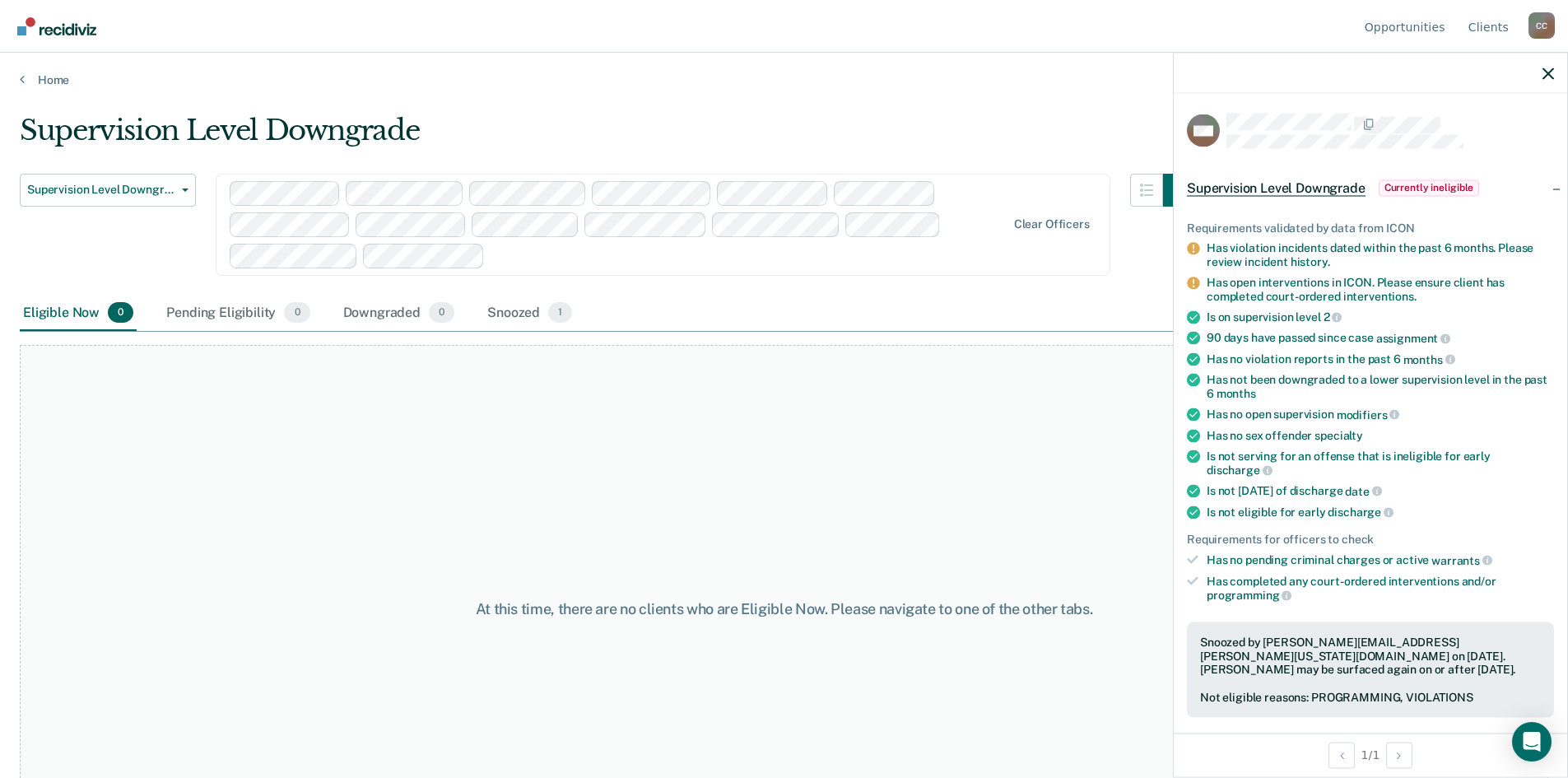
click at [865, 118] on div "Supervision Level Downgrade" at bounding box center [608, 137] width 1176 height 47
click at [1546, 71] on icon "button" at bounding box center [1548, 73] width 12 height 12
